Goal: Obtain resource: Download file/media

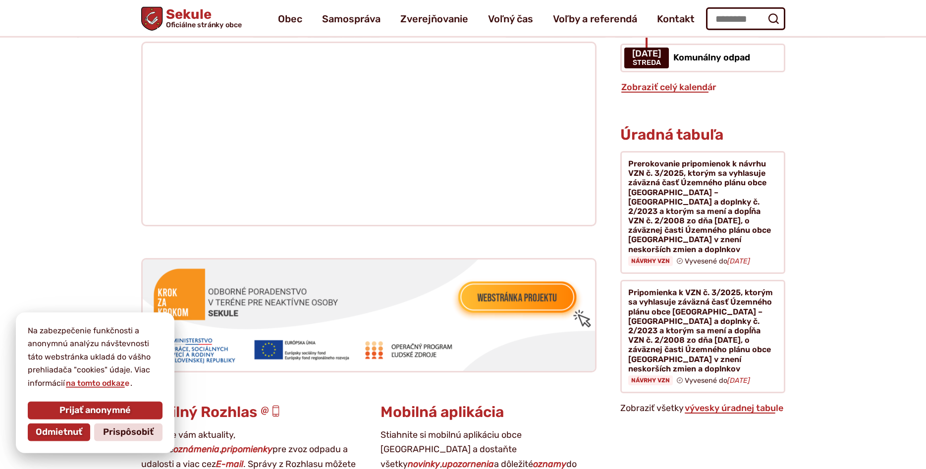
scroll to position [809, 0]
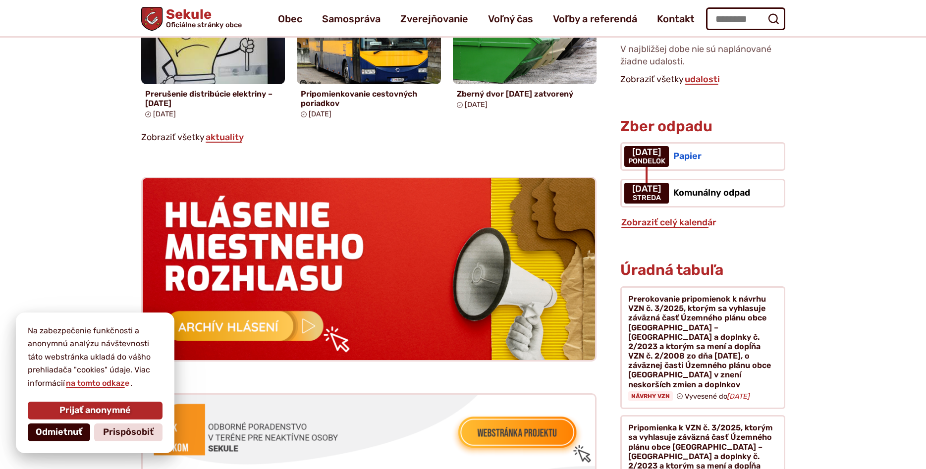
click at [39, 435] on span "Odmietnuť" at bounding box center [59, 432] width 47 height 11
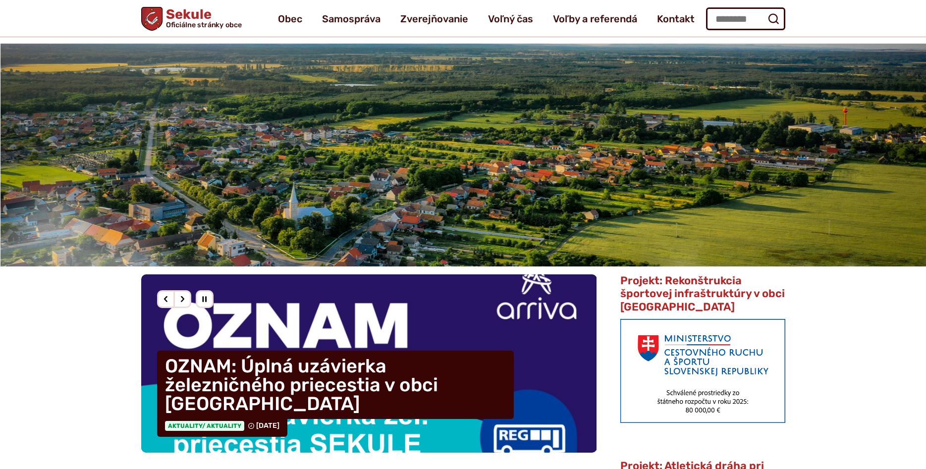
scroll to position [0, 0]
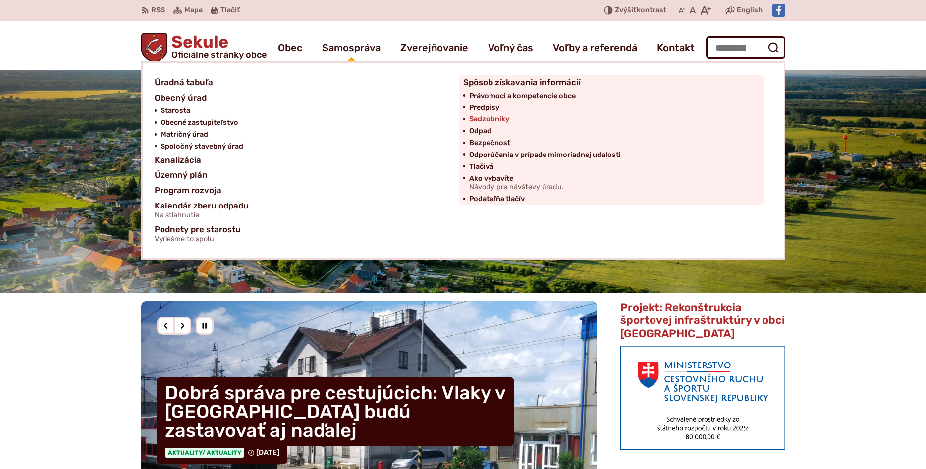
click at [489, 119] on span "Sadzobníky" at bounding box center [489, 119] width 40 height 12
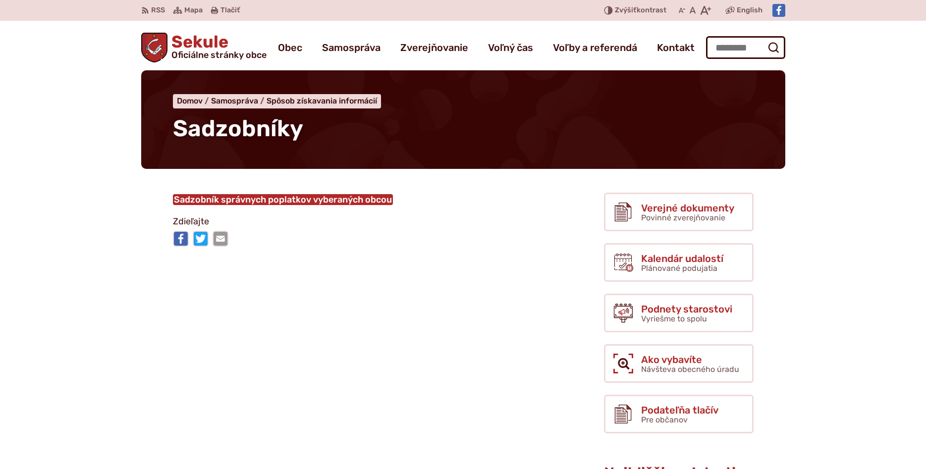
click at [315, 200] on link "Sadzobník správnych poplatkov vyberaných obcou" at bounding box center [283, 199] width 220 height 11
click at [208, 42] on span "Sekule Oficiálne stránky obce" at bounding box center [216, 47] width 99 height 26
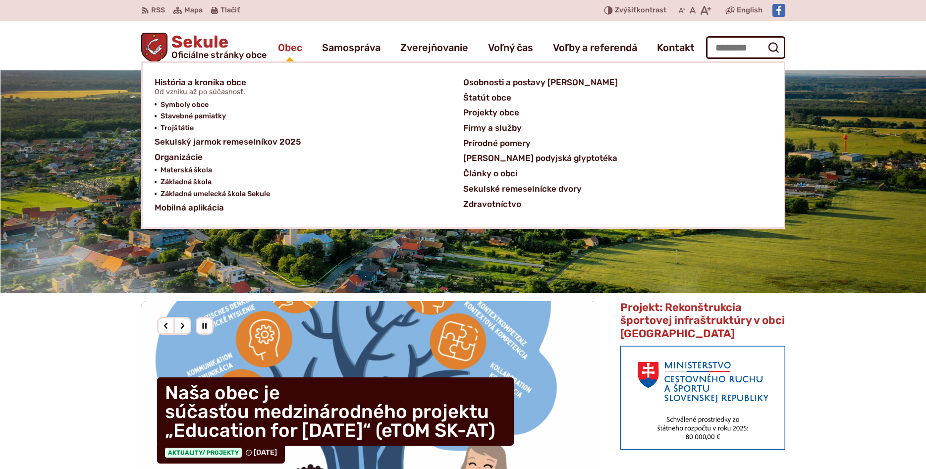
click at [287, 48] on span "Obec" at bounding box center [290, 48] width 24 height 28
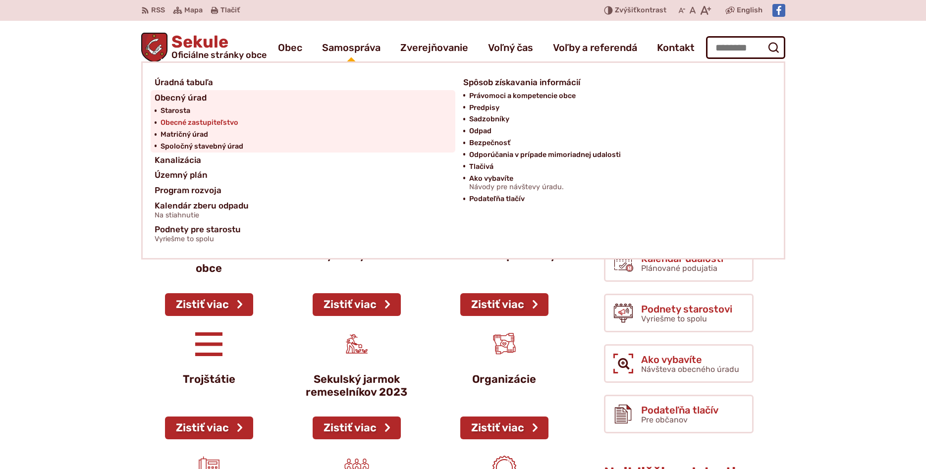
click at [194, 124] on span "Obecné zastupiteľstvo" at bounding box center [200, 123] width 78 height 12
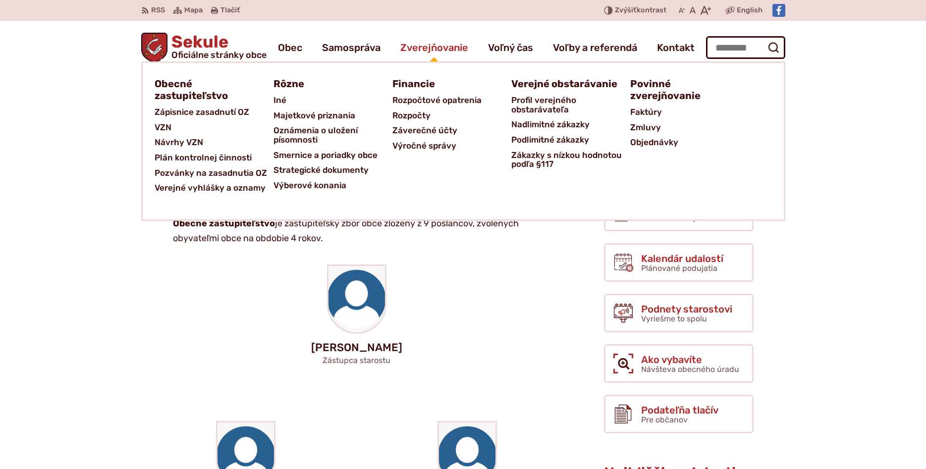
click at [422, 51] on span "Zverejňovanie" at bounding box center [434, 48] width 68 height 28
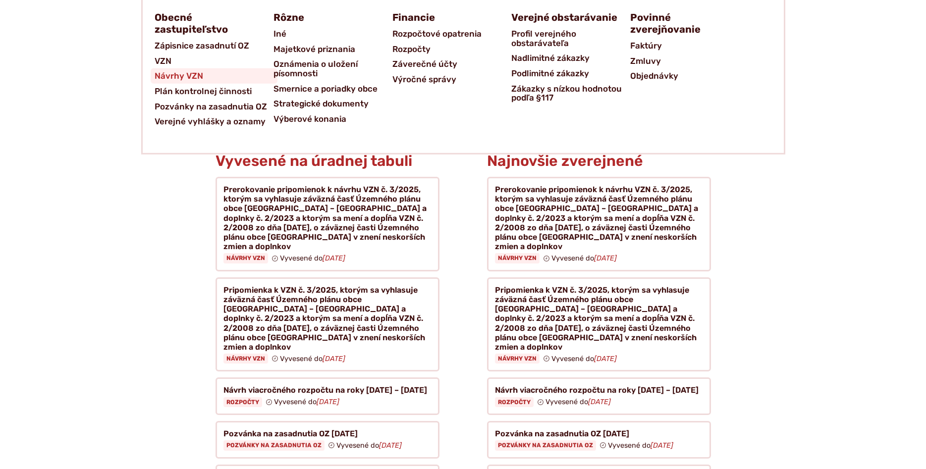
scroll to position [556, 0]
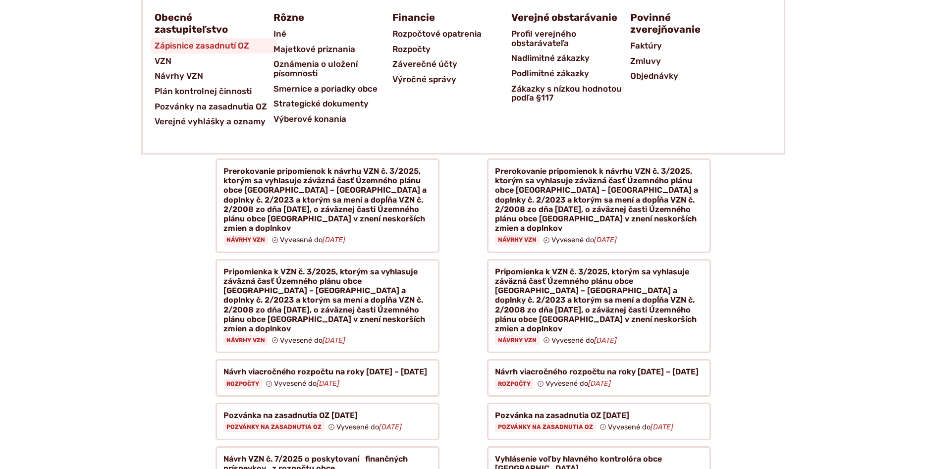
click at [169, 47] on span "Zápisnice zasadnutí OZ" at bounding box center [202, 45] width 95 height 15
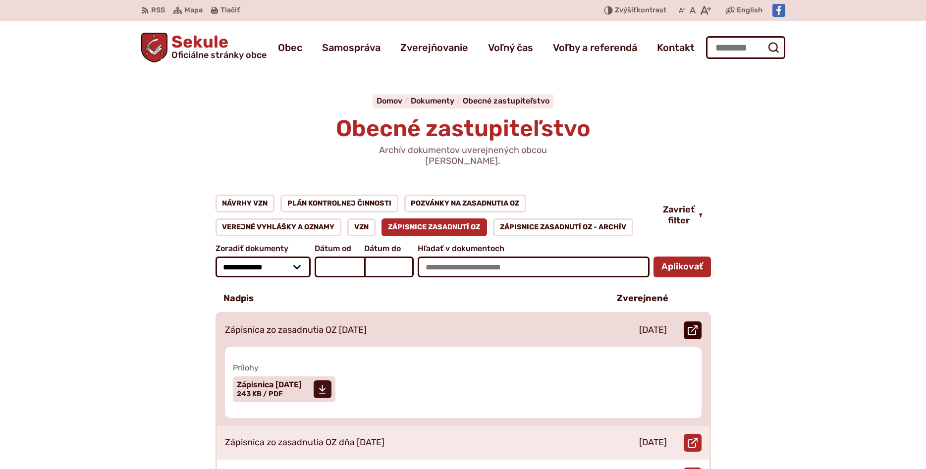
click at [694, 326] on icon at bounding box center [693, 331] width 10 height 10
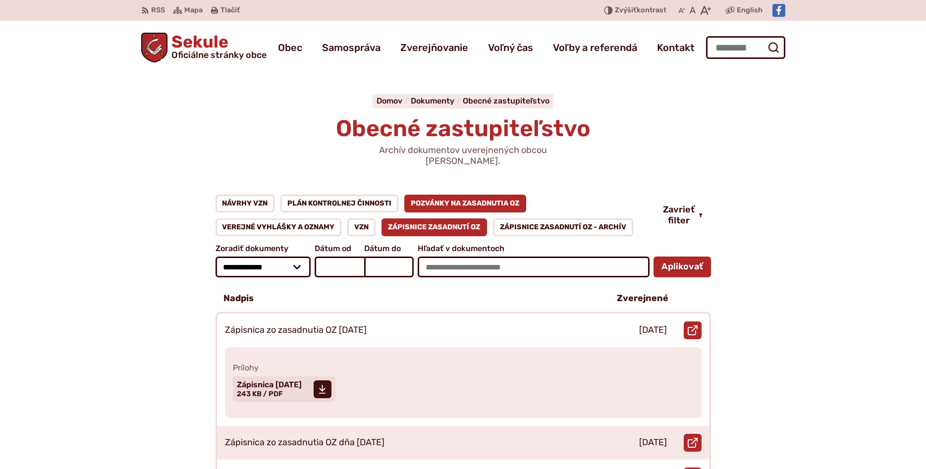
click at [466, 195] on link "Pozvánky na zasadnutia OZ" at bounding box center [465, 204] width 122 height 18
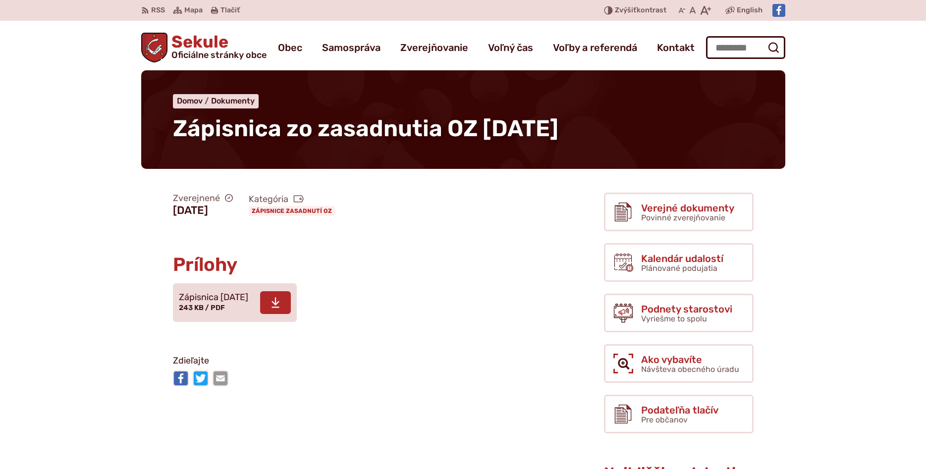
click at [291, 305] on span at bounding box center [275, 302] width 31 height 23
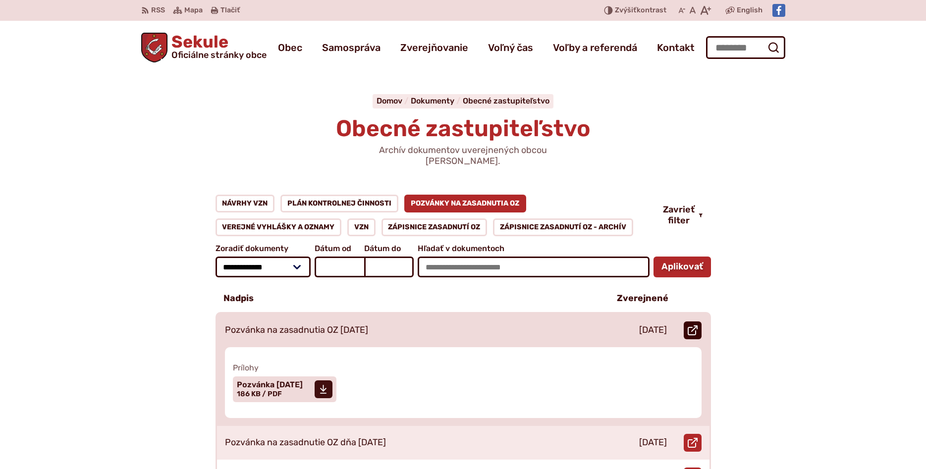
click at [693, 326] on use at bounding box center [693, 331] width 10 height 10
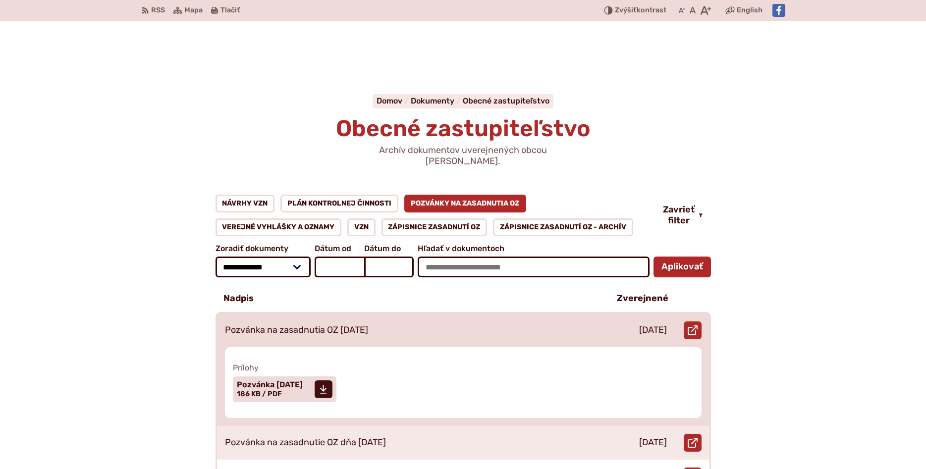
scroll to position [152, 0]
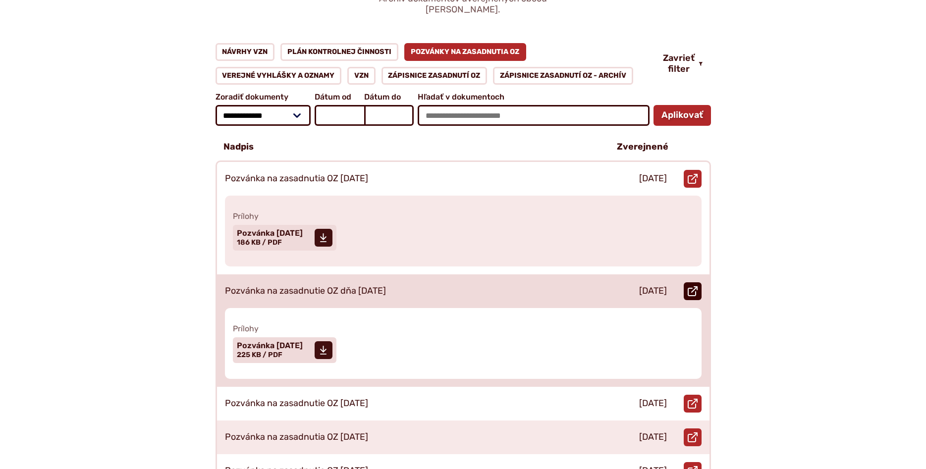
click at [687, 283] on link "Otvoriť document Pozvánka na zasadnutie OZ dňa 24.09.2025 v novom okne." at bounding box center [693, 291] width 18 height 18
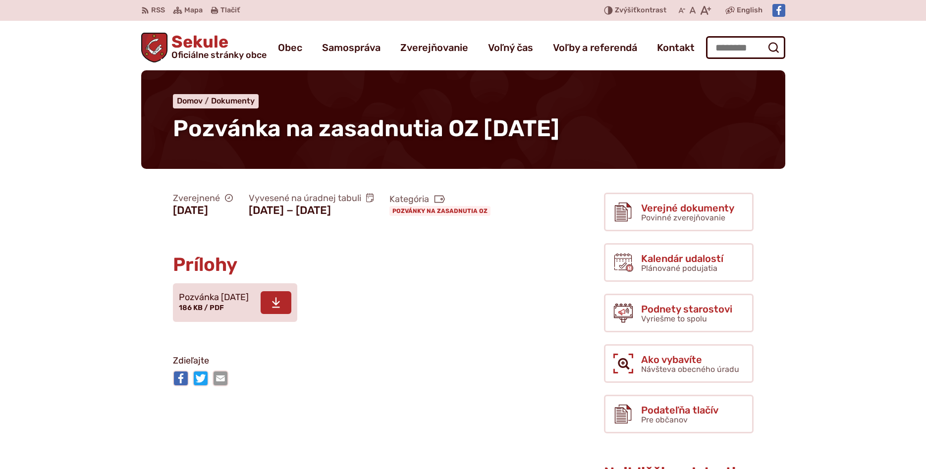
click at [205, 312] on span "186 KB / PDF" at bounding box center [201, 308] width 45 height 8
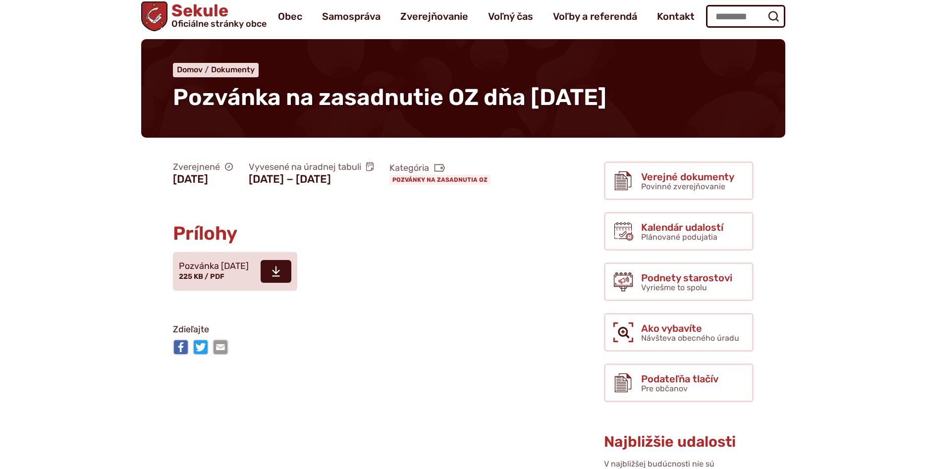
scroll to position [101, 0]
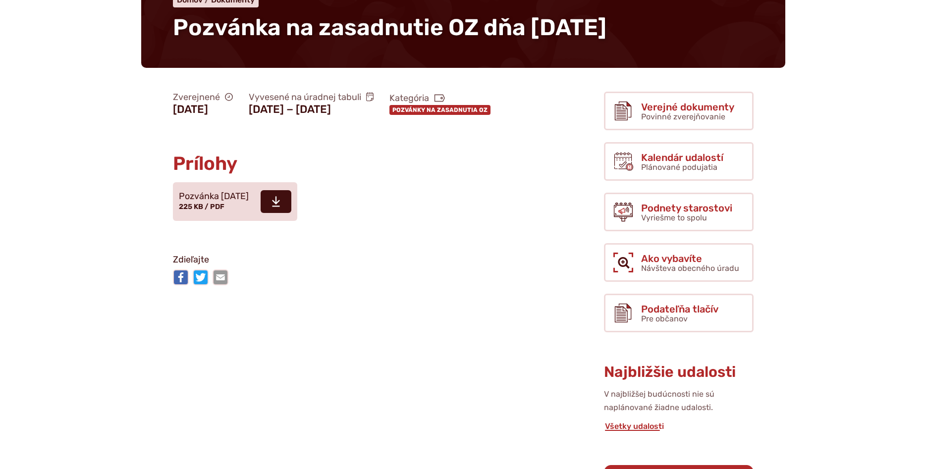
click at [390, 115] on link "Pozvánky na zasadnutia OZ" at bounding box center [440, 110] width 101 height 10
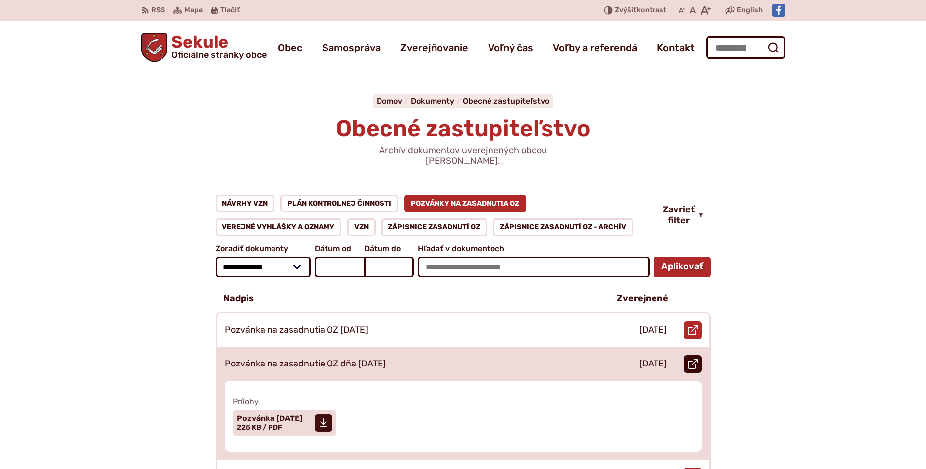
click at [692, 359] on icon at bounding box center [693, 364] width 10 height 10
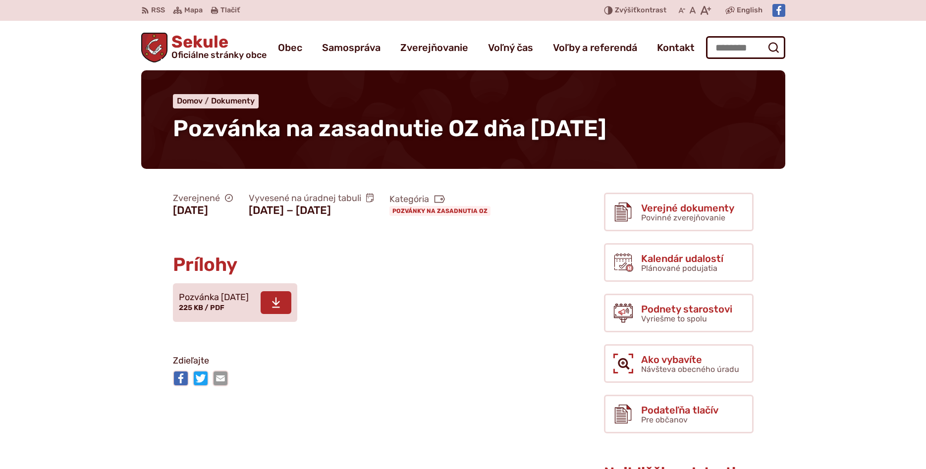
click at [280, 309] on icon at bounding box center [276, 303] width 9 height 12
